Goal: Obtain resource: Obtain resource

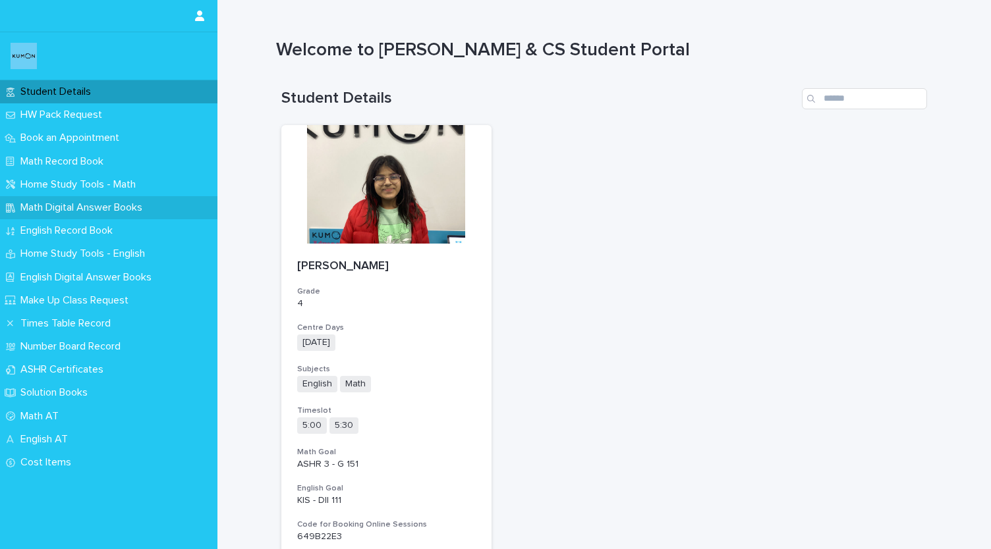
click at [155, 218] on div "Math Digital Answer Books" at bounding box center [108, 207] width 217 height 23
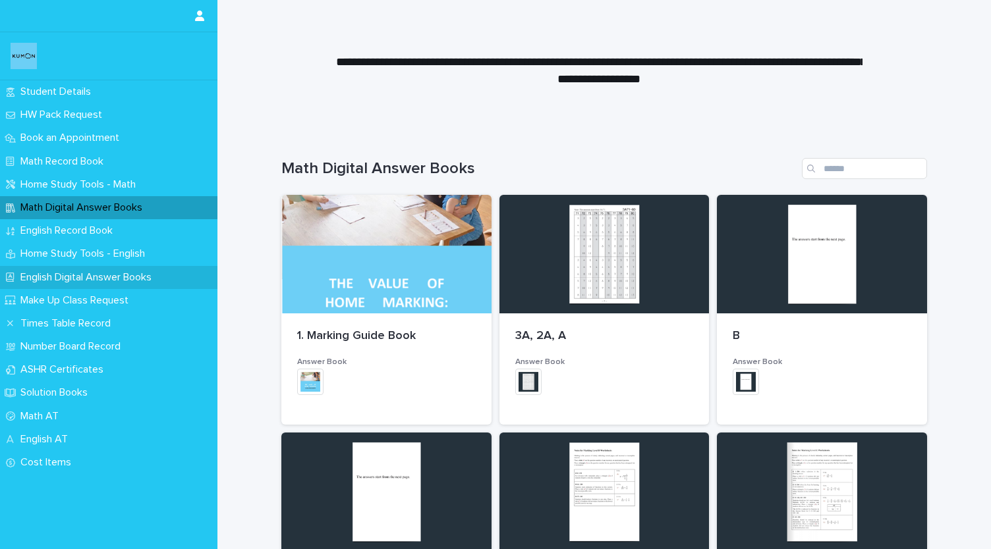
click at [145, 280] on p "English Digital Answer Books" at bounding box center [88, 277] width 147 height 13
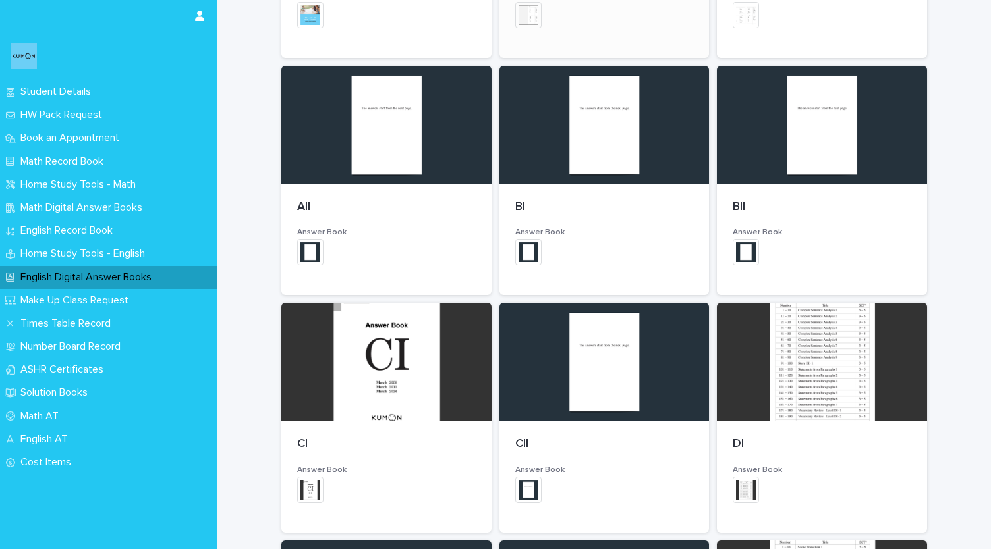
scroll to position [368, 0]
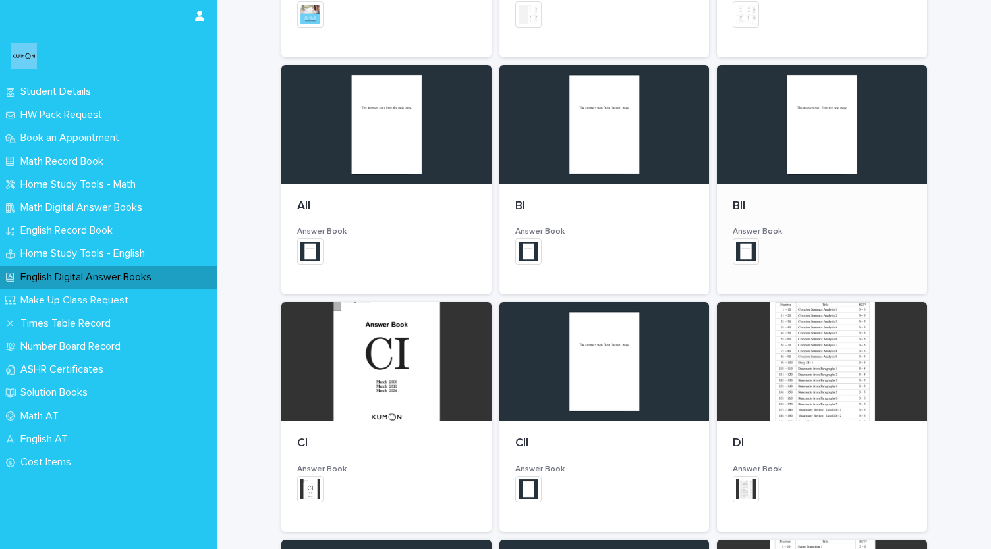
click at [797, 126] on div at bounding box center [822, 124] width 210 height 119
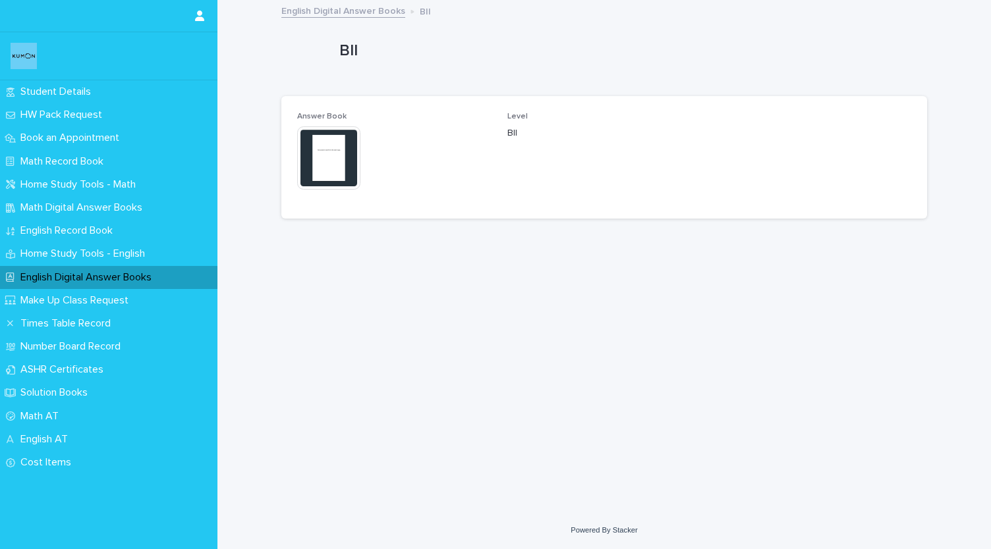
click at [345, 150] on img at bounding box center [328, 157] width 63 height 63
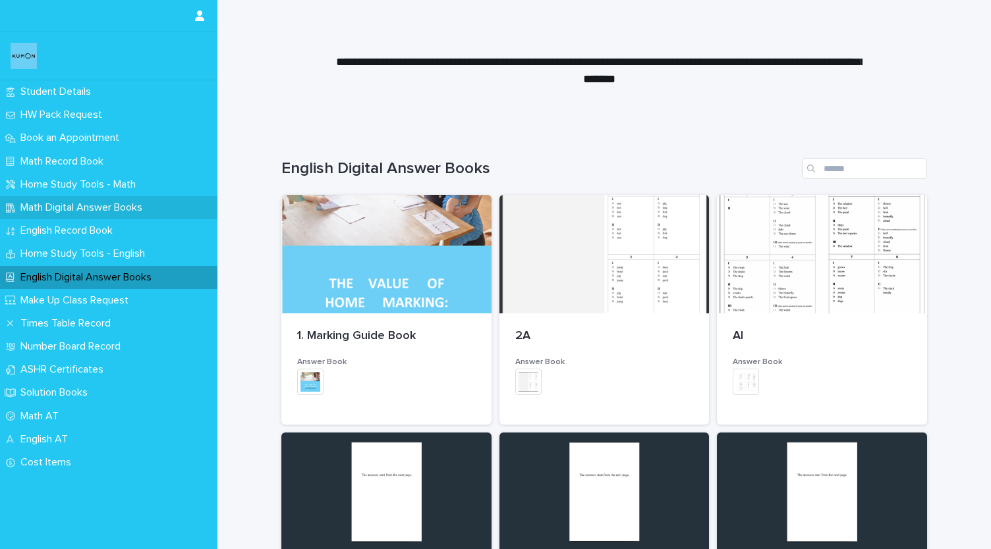
click at [82, 217] on div "Math Digital Answer Books" at bounding box center [108, 207] width 217 height 23
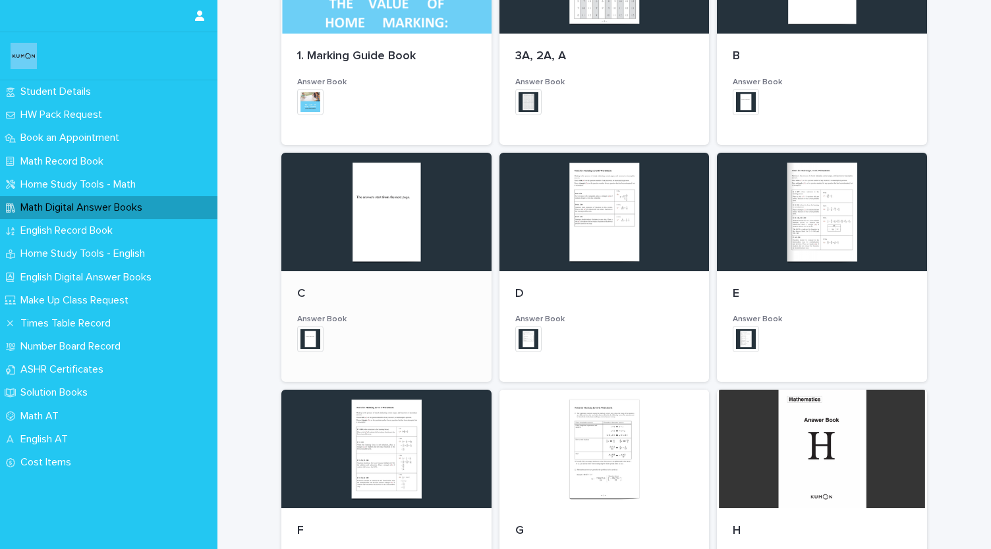
scroll to position [287, 0]
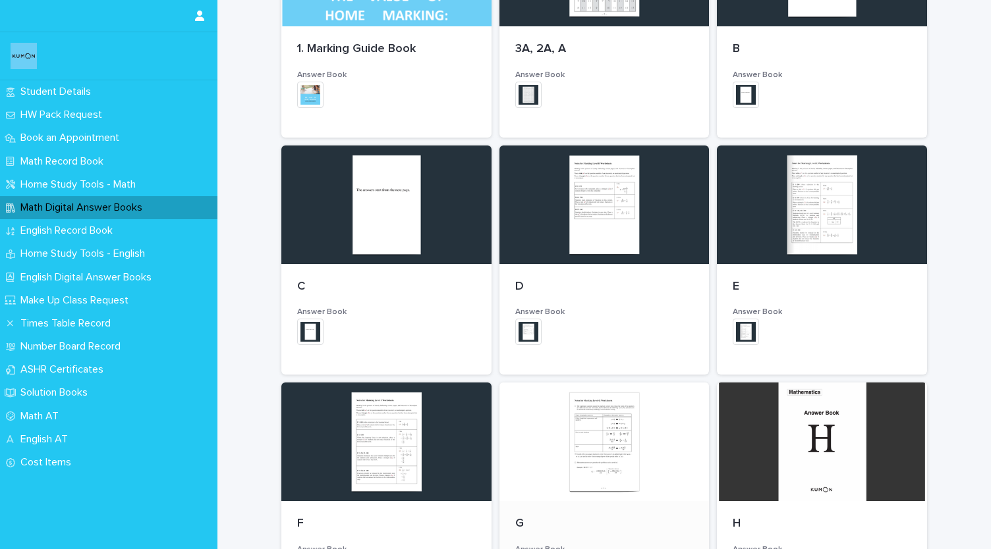
click at [570, 451] on div at bounding box center [604, 442] width 210 height 119
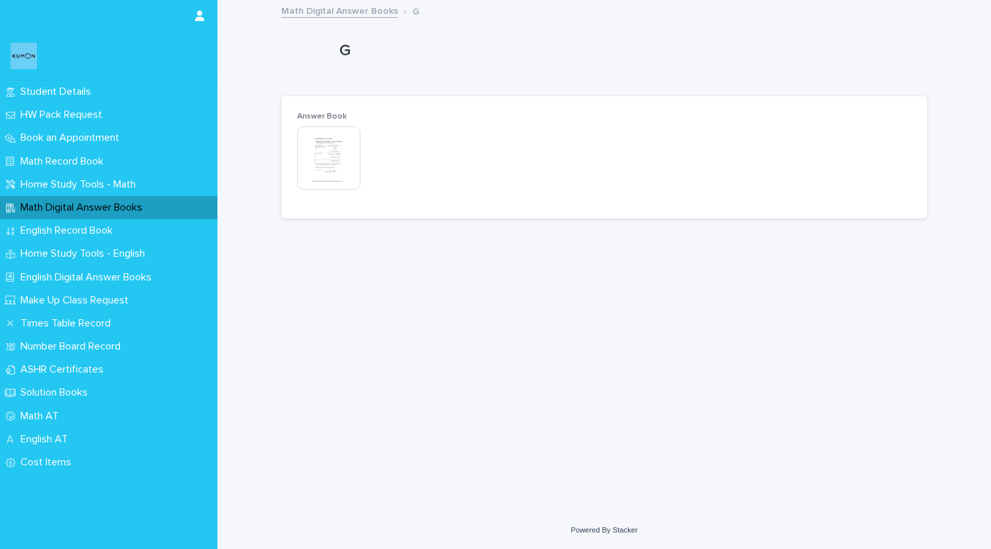
click at [336, 188] on img at bounding box center [328, 157] width 63 height 63
